Goal: Navigation & Orientation: Find specific page/section

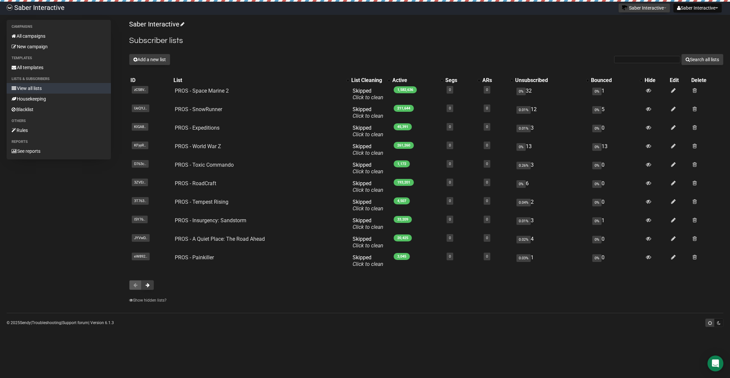
click at [155, 287] on div at bounding box center [426, 285] width 594 height 10
click at [144, 287] on button at bounding box center [147, 285] width 13 height 10
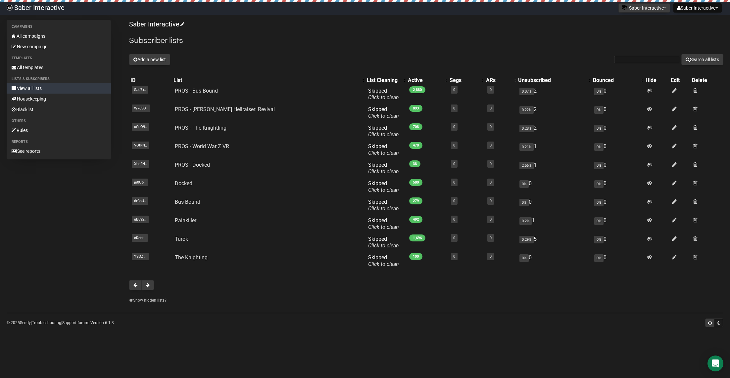
click at [153, 290] on div "Saber Interactive Subscriber lists Add a new list Search all lists List name Si…" at bounding box center [426, 163] width 594 height 287
click at [145, 287] on button at bounding box center [147, 285] width 13 height 10
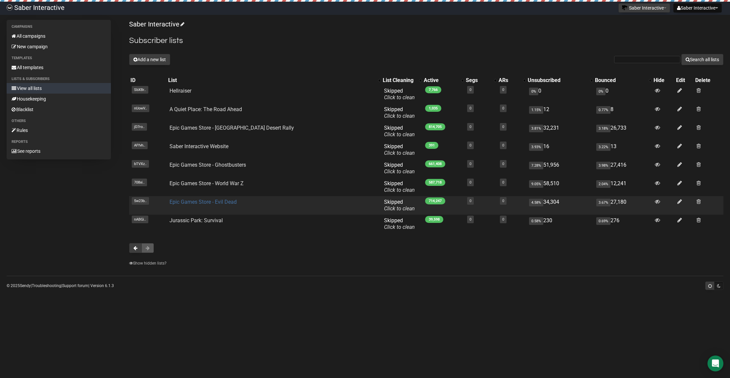
click at [210, 203] on link "Epic Games Store - Evil Dead" at bounding box center [202, 202] width 67 height 6
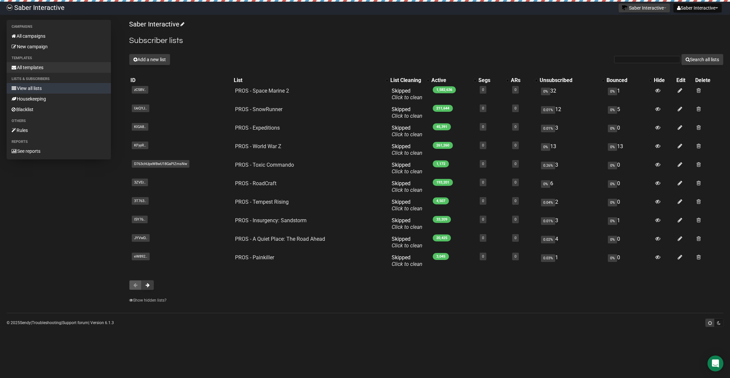
click at [42, 69] on link "All templates" at bounding box center [59, 67] width 104 height 11
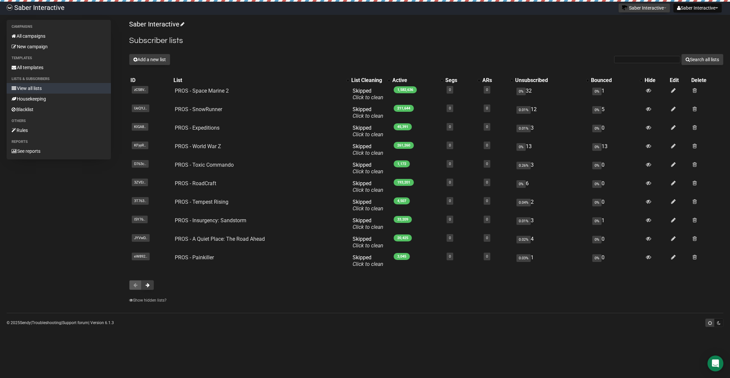
click at [148, 291] on div "Saber Interactive Subscriber lists Add a new list Search all lists List name Si…" at bounding box center [426, 163] width 594 height 287
click at [148, 282] on button at bounding box center [147, 285] width 13 height 10
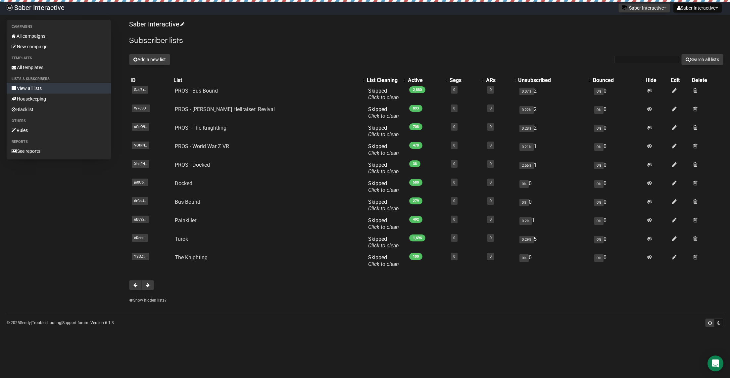
click at [145, 270] on div "Saber Interactive Subscriber lists Add a new list Search all lists List name Si…" at bounding box center [426, 163] width 594 height 287
click at [147, 285] on span at bounding box center [148, 285] width 4 height 5
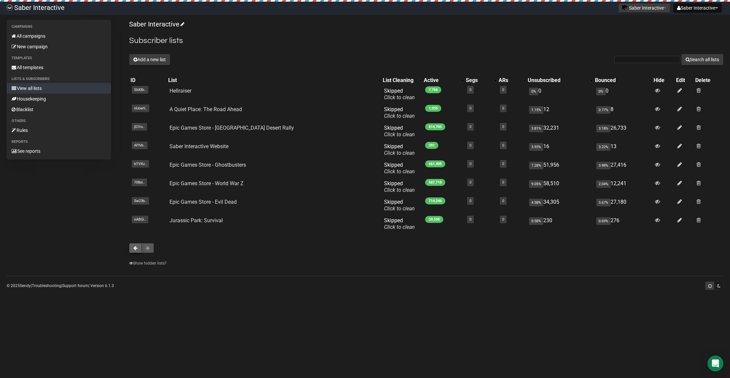
click at [134, 243] on button at bounding box center [135, 248] width 13 height 10
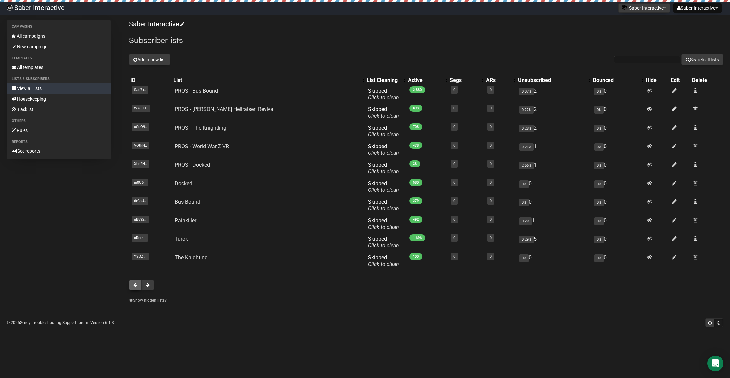
click at [135, 289] on button at bounding box center [135, 285] width 13 height 10
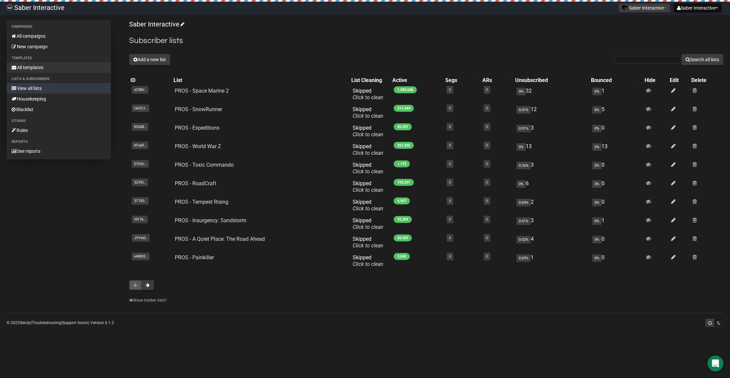
click at [21, 62] on link "All templates" at bounding box center [59, 67] width 104 height 11
